Goal: Check status: Check status

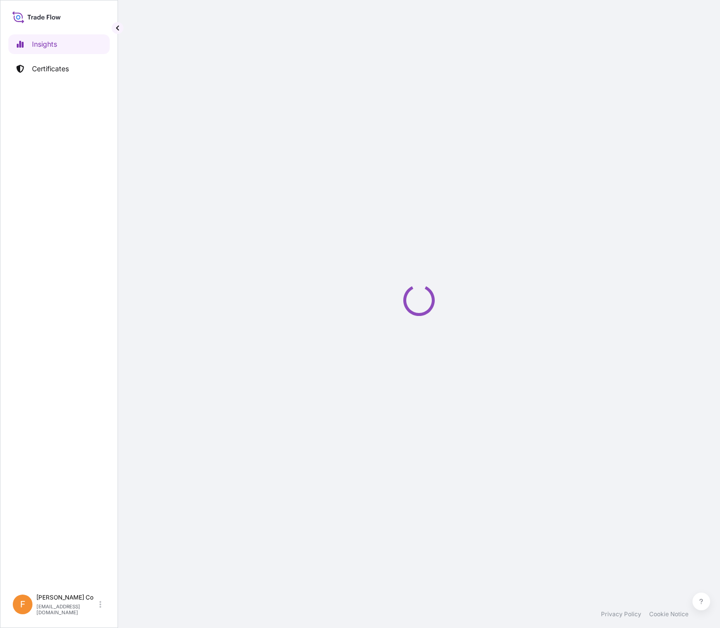
select select "2025"
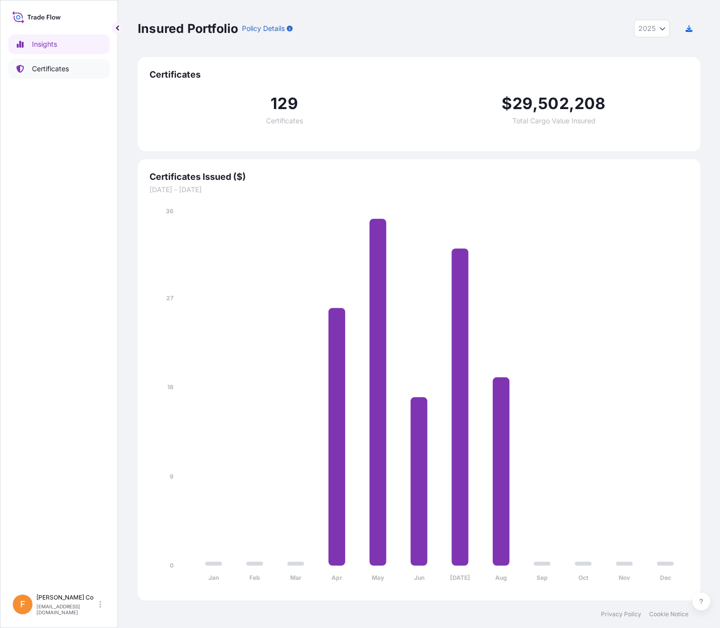
click at [30, 69] on link "Certificates" at bounding box center [58, 69] width 101 height 20
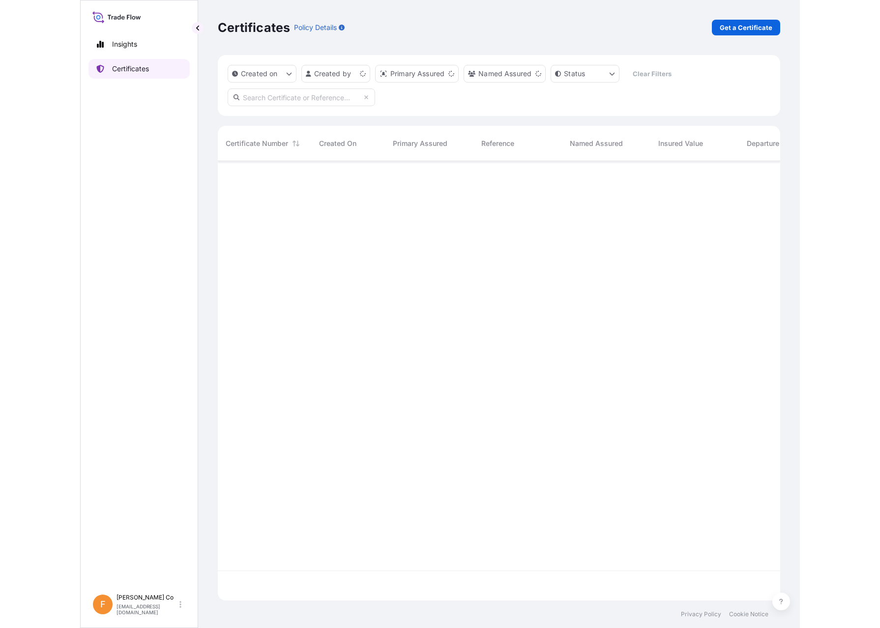
scroll to position [437, 555]
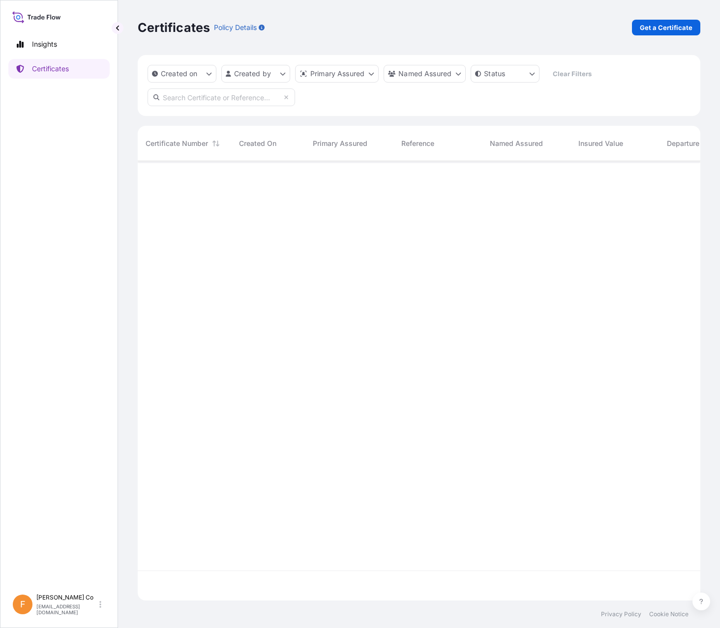
click at [230, 99] on input "text" at bounding box center [220, 97] width 147 height 18
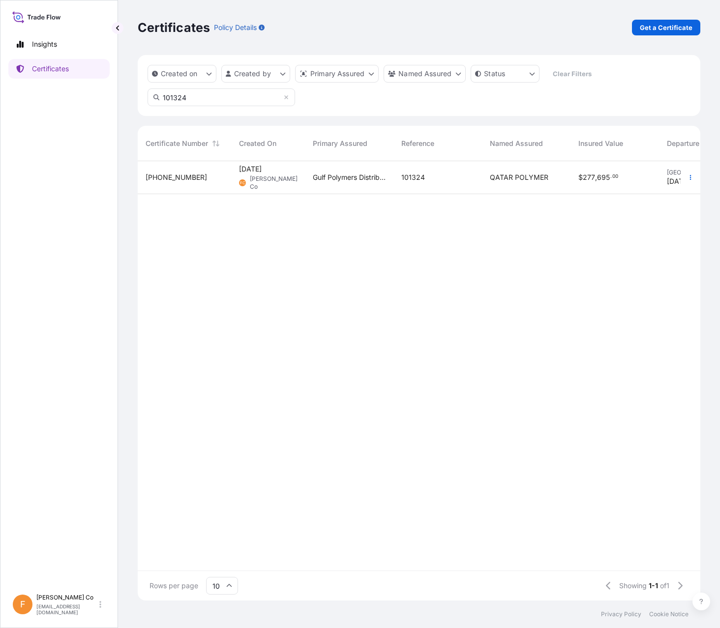
type input "101324"
click at [418, 184] on div "101324" at bounding box center [437, 177] width 88 height 33
